Goal: Task Accomplishment & Management: Use online tool/utility

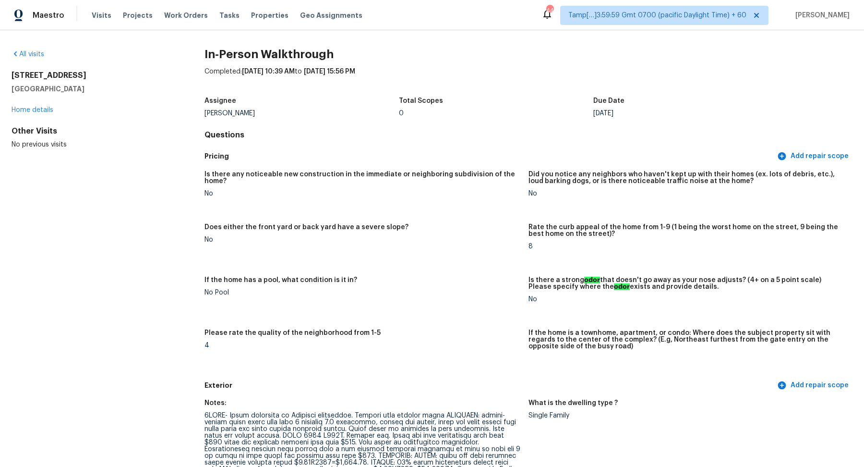
scroll to position [1192, 0]
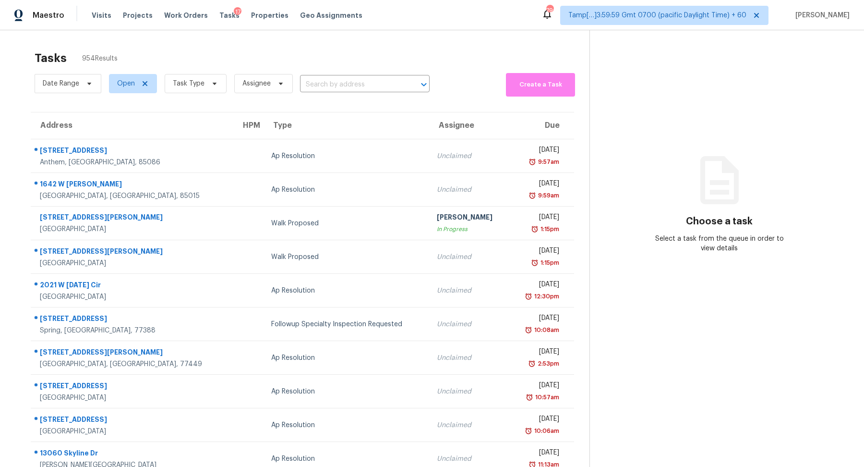
click at [348, 94] on div "Date Range Open Task Type Assignee ​" at bounding box center [232, 84] width 395 height 26
click at [352, 85] on input "text" at bounding box center [351, 84] width 103 height 15
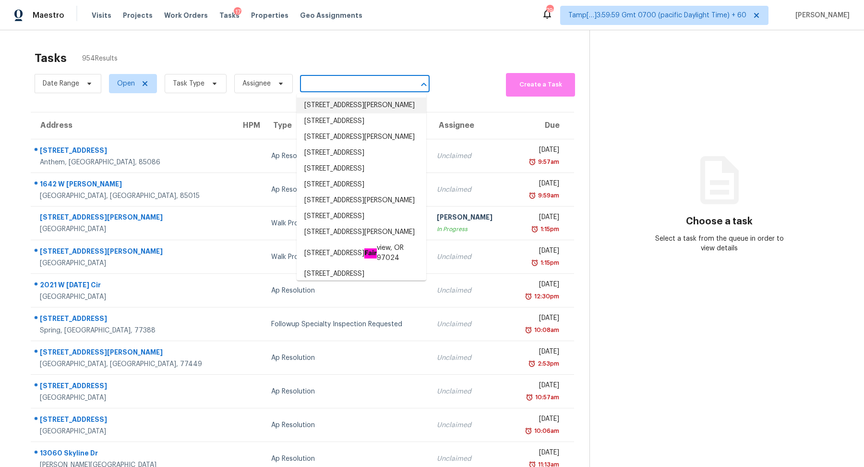
paste input "901 E 143rd St, Burnsville, MN 55337"
type input "901 E 143rd St, Burnsville, MN 55337"
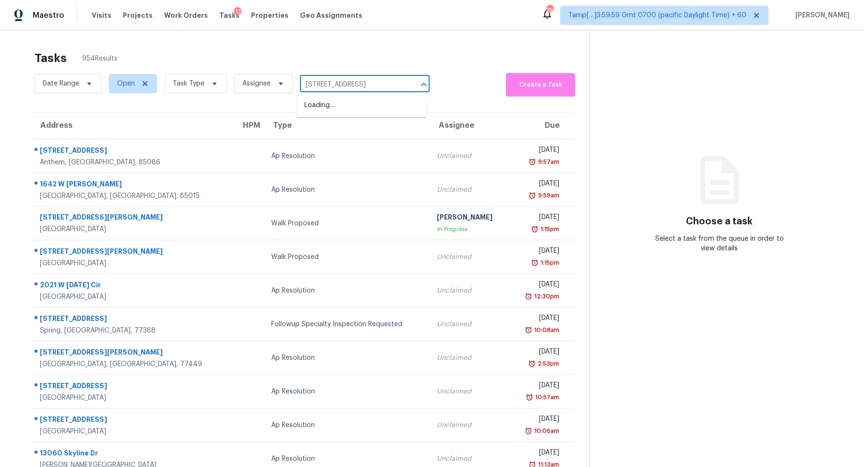
scroll to position [0, 18]
click at [348, 115] on ul "901 E 143rd St, Burnsville, MN 55337" at bounding box center [362, 106] width 130 height 24
click at [356, 108] on li "901 E 143rd St, Burnsville, MN 55337" at bounding box center [362, 105] width 130 height 16
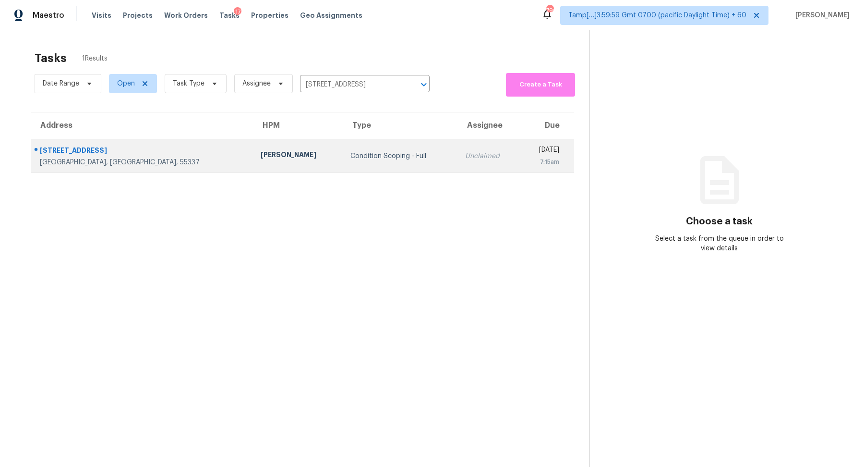
click at [371, 147] on td "Condition Scoping - Full" at bounding box center [400, 156] width 115 height 34
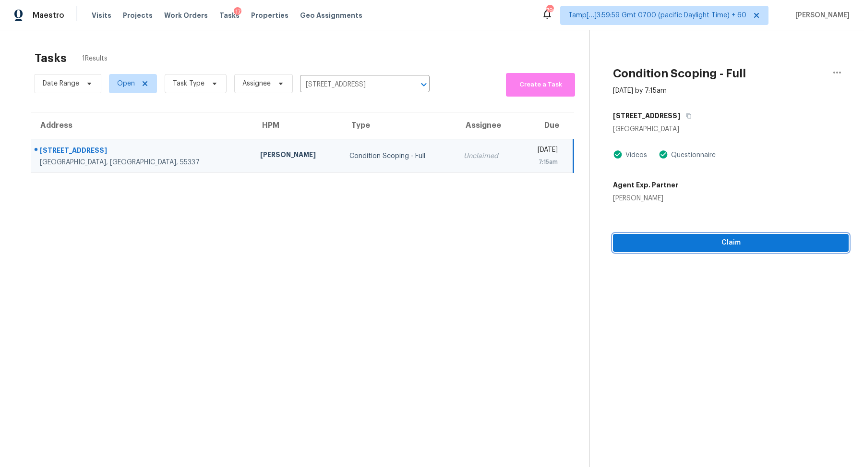
click at [732, 248] on button "Claim" at bounding box center [731, 243] width 236 height 18
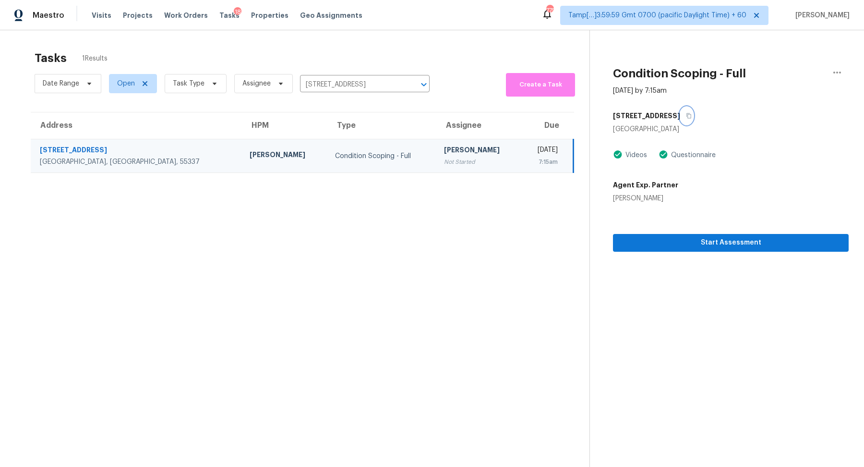
click at [680, 123] on button "button" at bounding box center [686, 115] width 13 height 17
click at [391, 87] on input "901 E 143rd St, Burnsville, MN 55337" at bounding box center [351, 84] width 103 height 15
paste input "29034 Snapper Pt, Fort Mill, SC 29708"
type input "29034 Snapper Pt, Fort Mill, SC 29708"
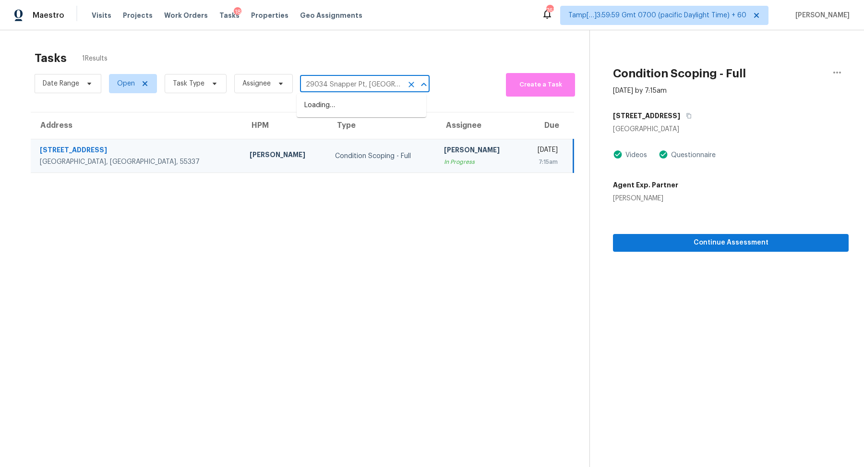
scroll to position [0, 23]
click at [369, 106] on li "29034 Snapper Pt, Fort Mill, SC 29708" at bounding box center [362, 110] width 130 height 26
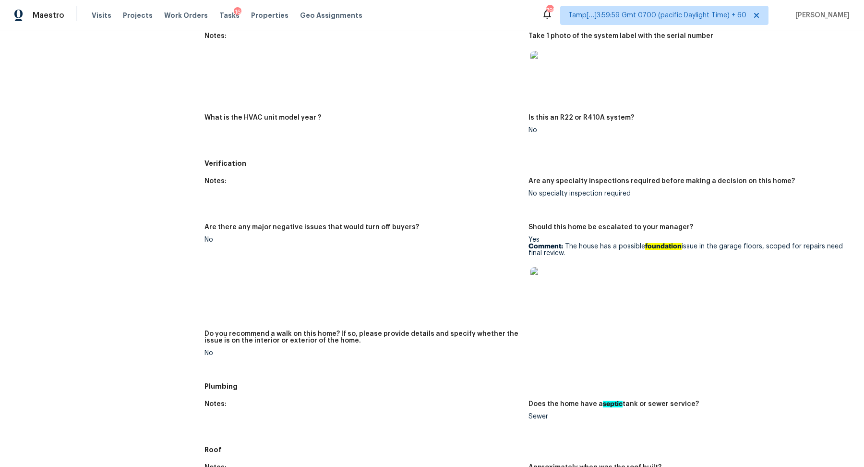
scroll to position [511, 0]
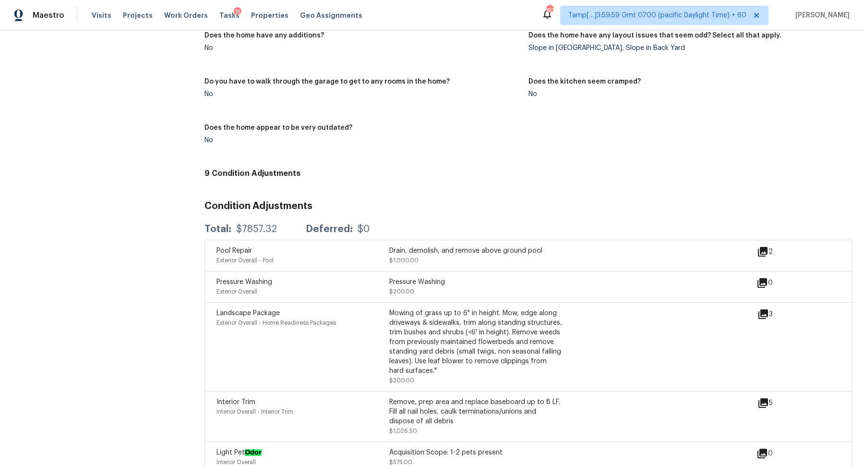
scroll to position [943, 0]
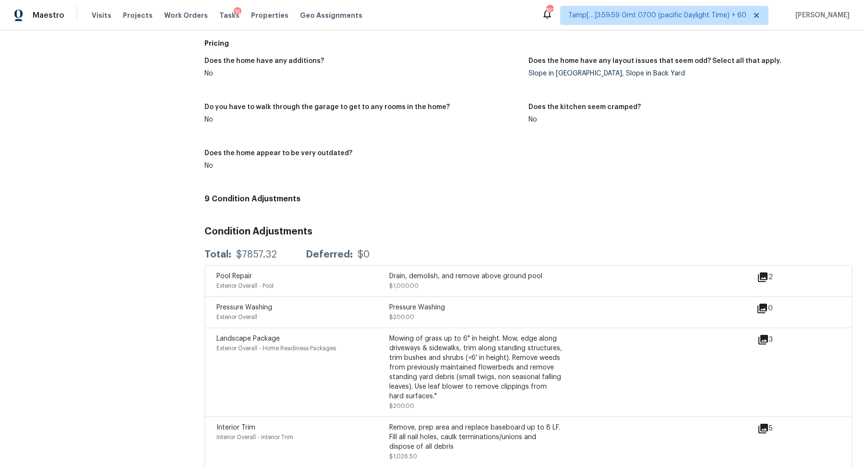
click at [251, 251] on div "$7857.32" at bounding box center [256, 255] width 41 height 10
copy div "$7857.32"
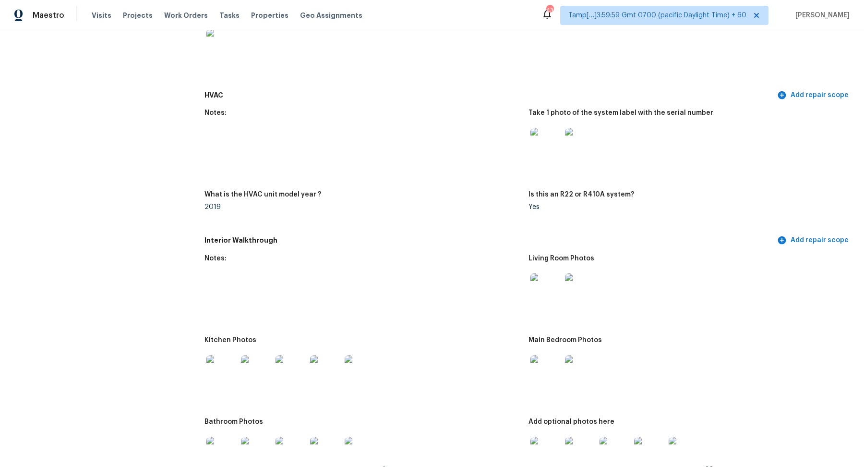
scroll to position [905, 0]
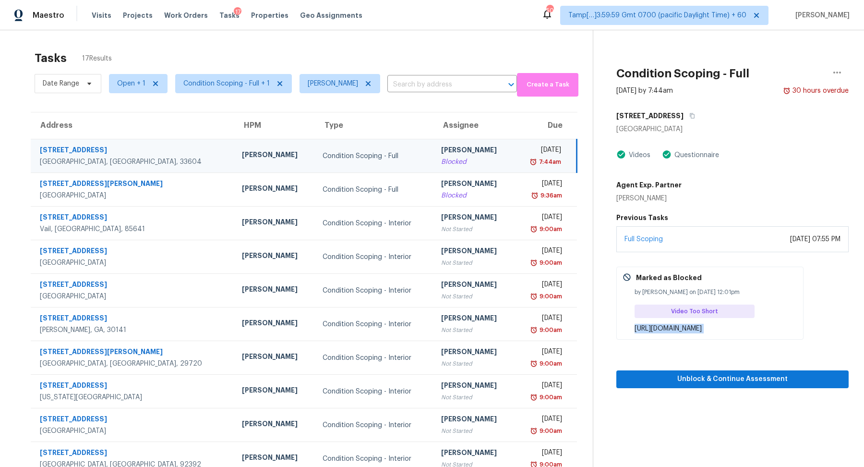
scroll to position [30, 0]
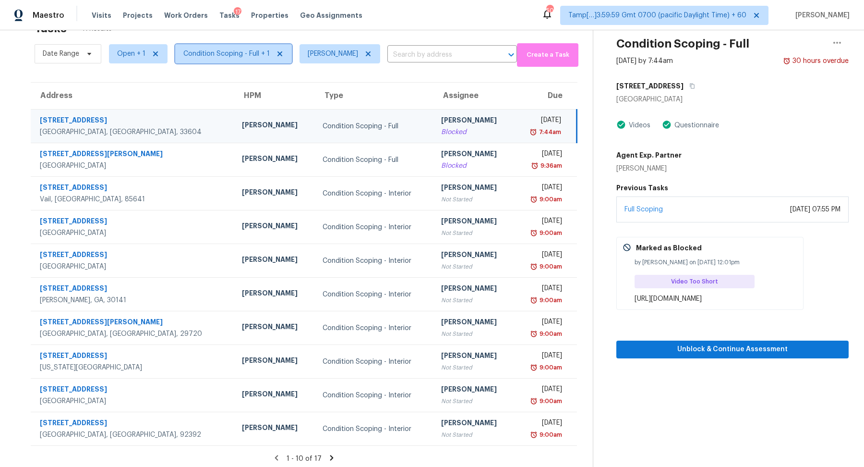
click at [229, 53] on span "Condition Scoping - Full + 1" at bounding box center [226, 54] width 86 height 10
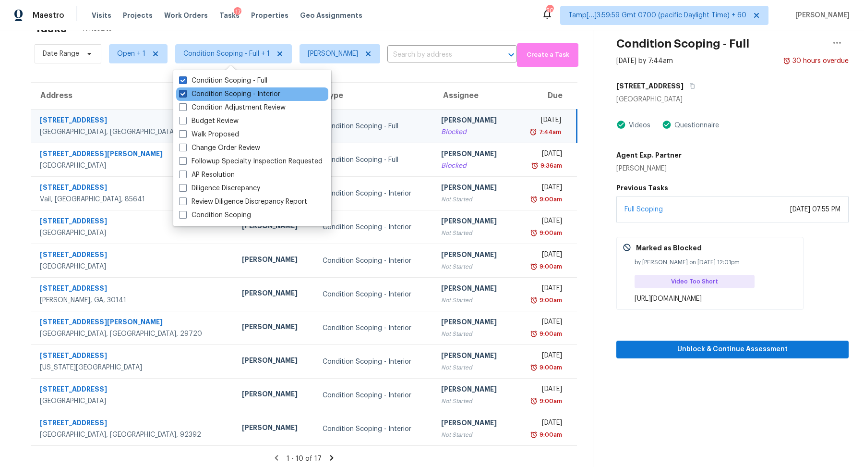
click at [255, 98] on label "Condition Scoping - Interior" at bounding box center [229, 94] width 101 height 10
click at [185, 96] on input "Condition Scoping - Interior" at bounding box center [182, 92] width 6 height 6
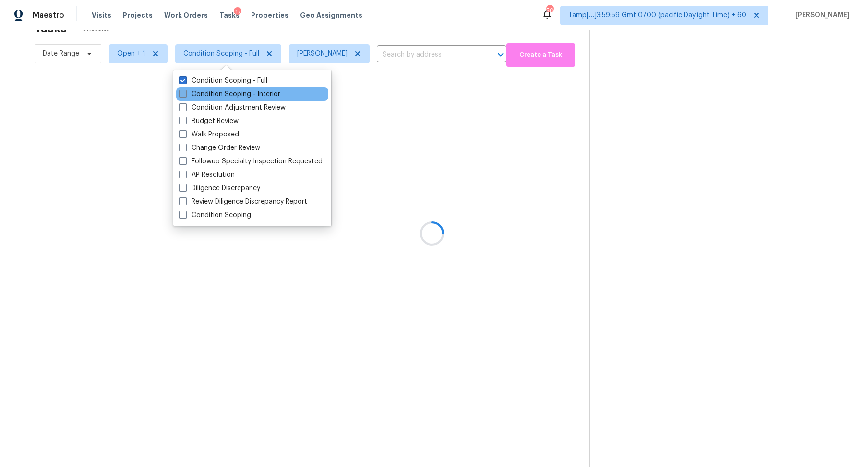
click at [255, 98] on label "Condition Scoping - Interior" at bounding box center [229, 94] width 101 height 10
click at [185, 96] on input "Condition Scoping - Interior" at bounding box center [182, 92] width 6 height 6
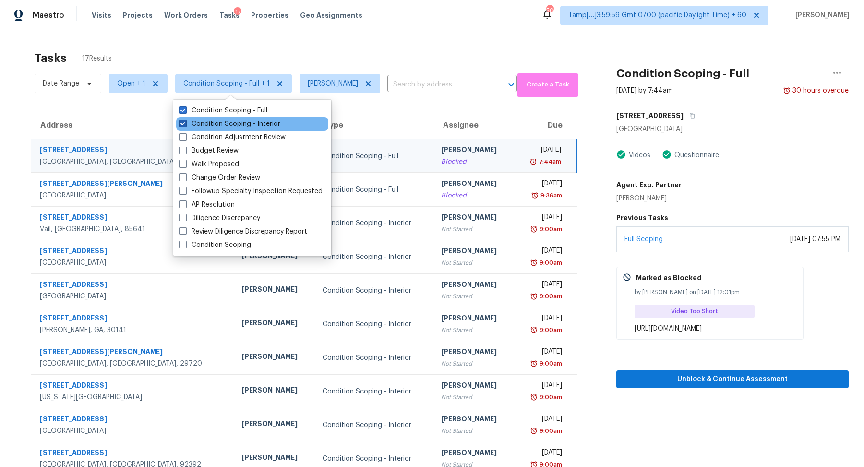
click at [253, 120] on label "Condition Scoping - Interior" at bounding box center [229, 124] width 101 height 10
click at [185, 120] on input "Condition Scoping - Interior" at bounding box center [182, 122] width 6 height 6
checkbox input "false"
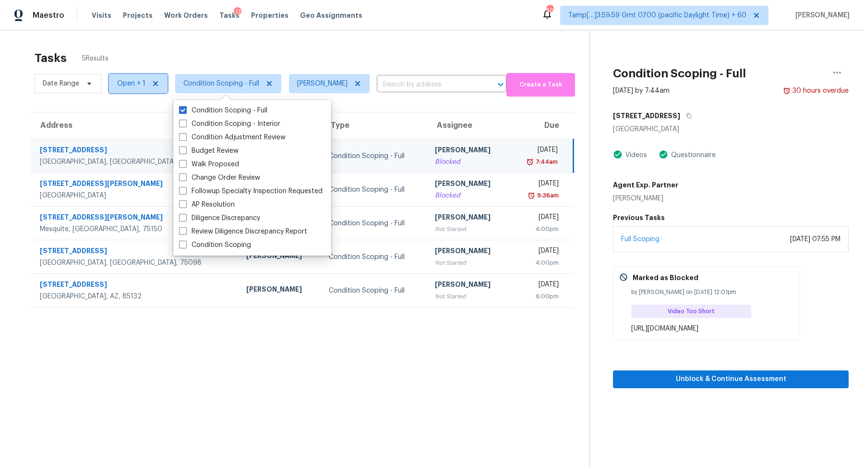
click at [132, 86] on span "Open + 1" at bounding box center [131, 84] width 28 height 10
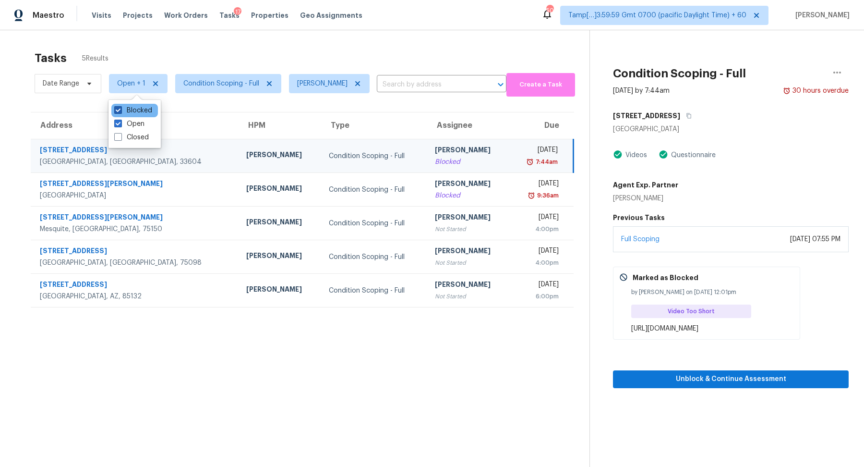
click at [135, 106] on label "Blocked" at bounding box center [133, 111] width 38 height 10
click at [120, 106] on input "Blocked" at bounding box center [117, 109] width 6 height 6
checkbox input "false"
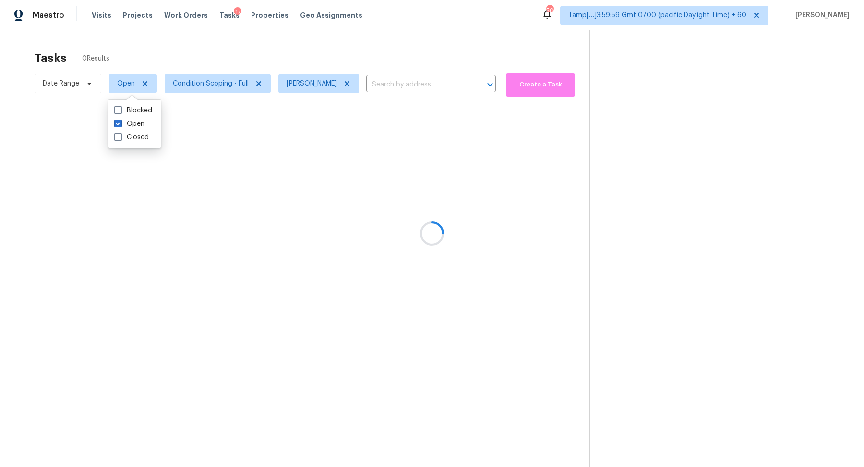
click at [234, 69] on div at bounding box center [432, 233] width 864 height 467
